Goal: Information Seeking & Learning: Understand process/instructions

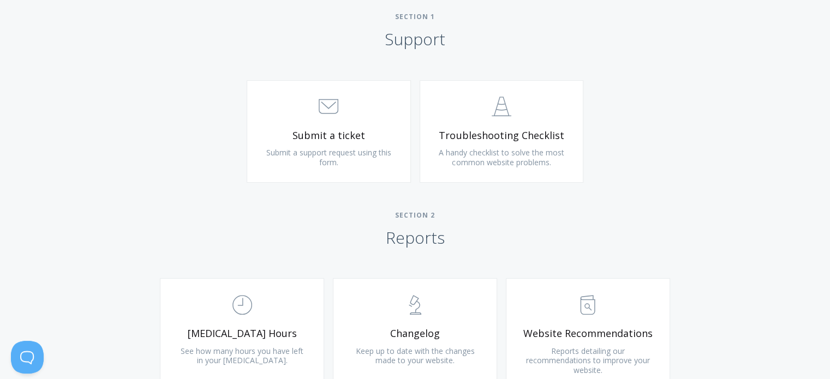
scroll to position [408, 0]
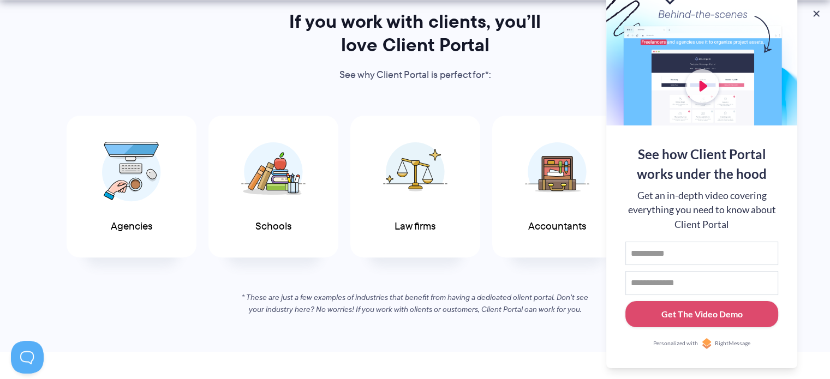
scroll to position [600, 0]
